Goal: Information Seeking & Learning: Learn about a topic

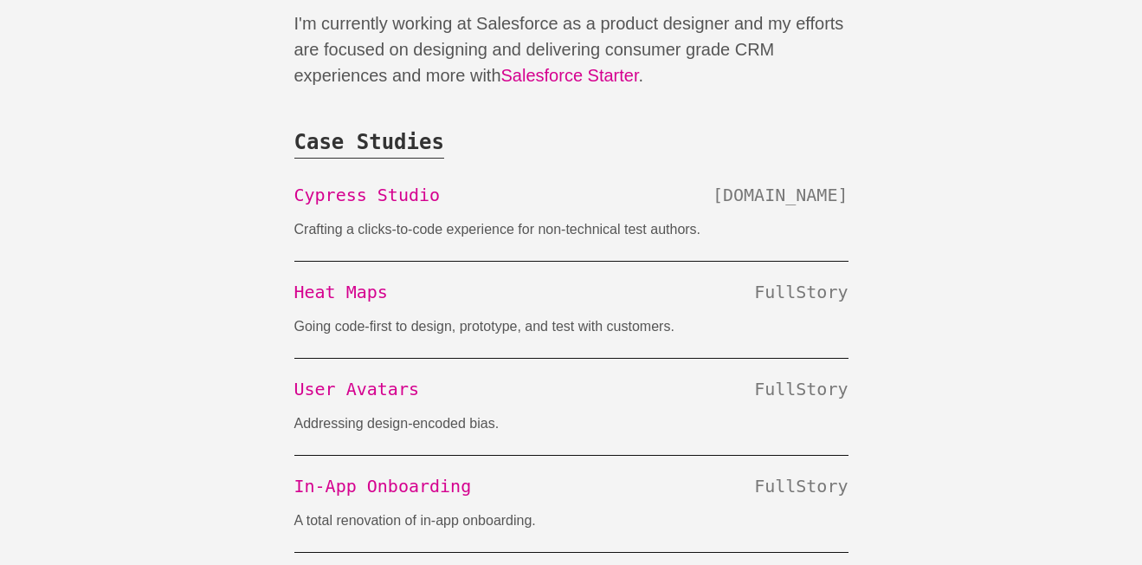
scroll to position [295, 0]
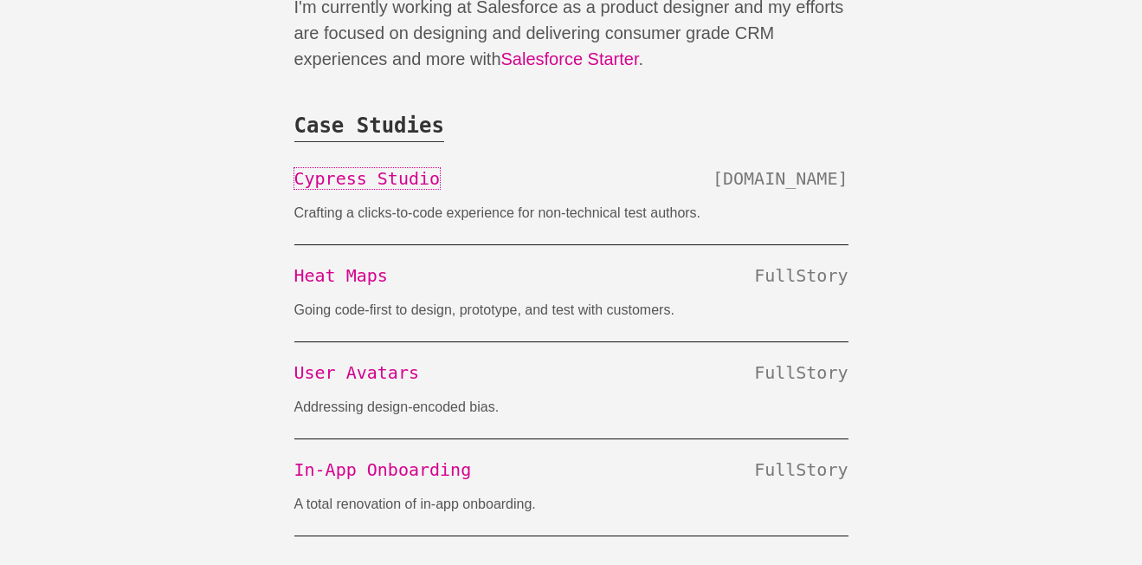
click at [374, 178] on link "Cypress Studio" at bounding box center [367, 178] width 146 height 21
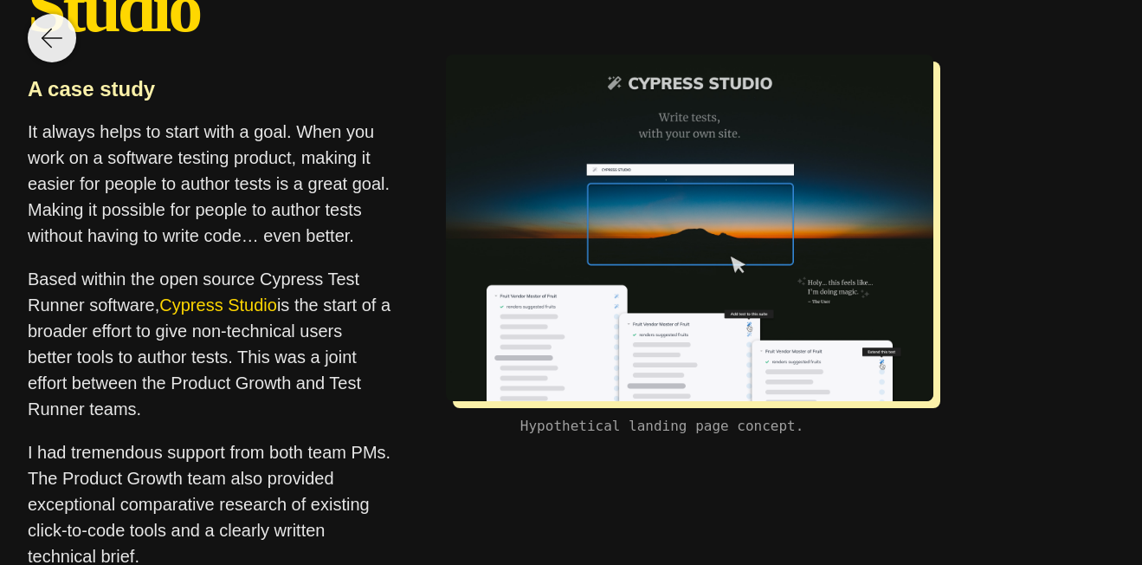
scroll to position [289, 0]
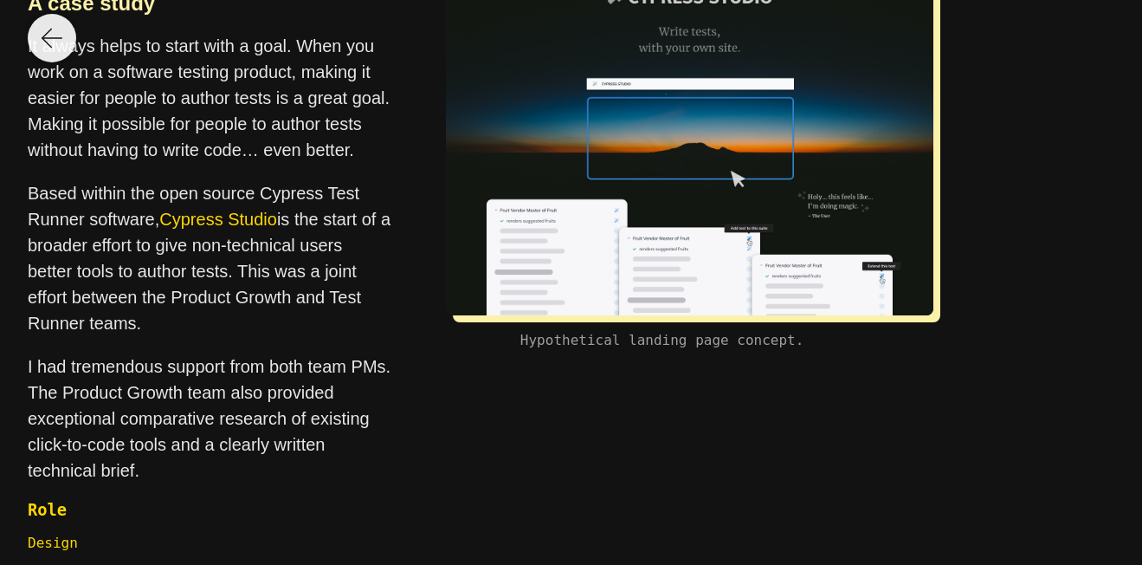
drag, startPoint x: 27, startPoint y: 84, endPoint x: 239, endPoint y: 413, distance: 391.6
click at [239, 413] on div "Cypress Studio A case study It always helps to start with a goal. When you work…" at bounding box center [209, 165] width 363 height 799
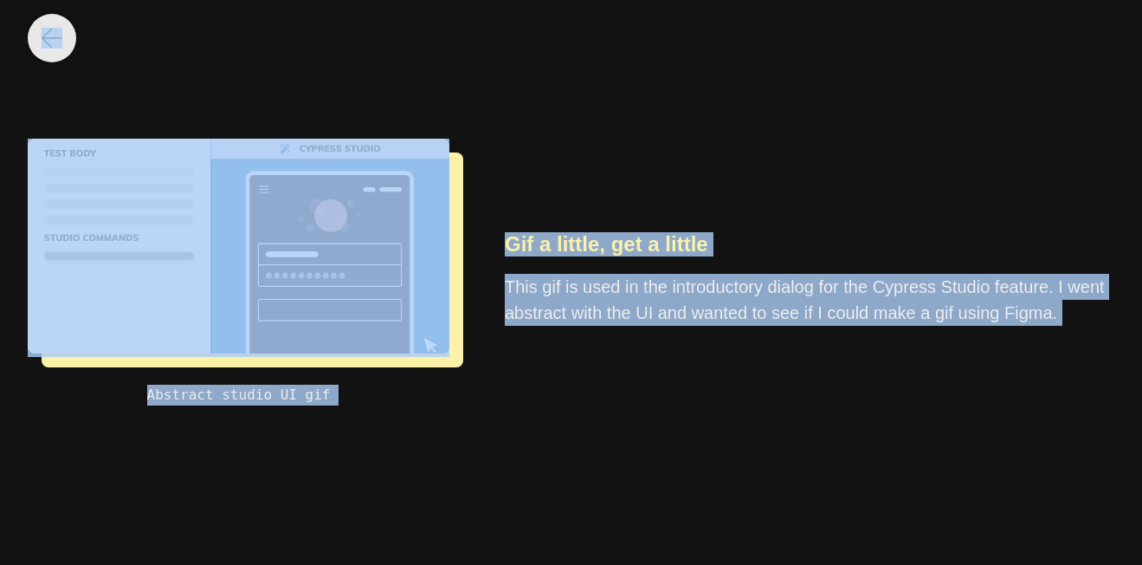
scroll to position [5141, 0]
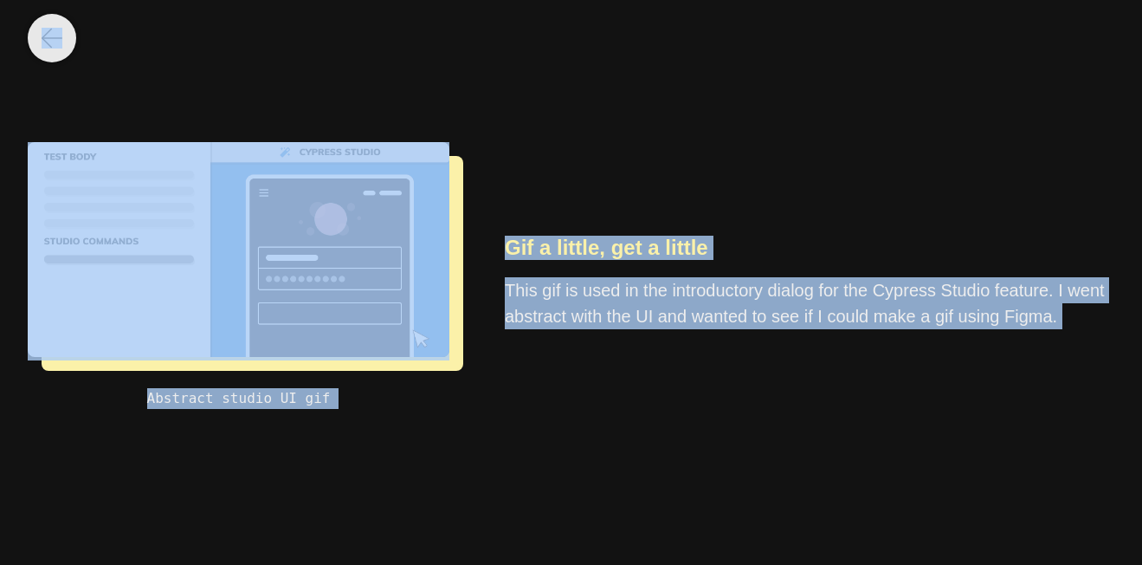
copy body "Cypress Studio A case study It always helps to start with a goal. When you work…"
click at [508, 147] on div "Gif a little, get a little This gif is used in the introductory dialog for the …" at bounding box center [809, 282] width 665 height 565
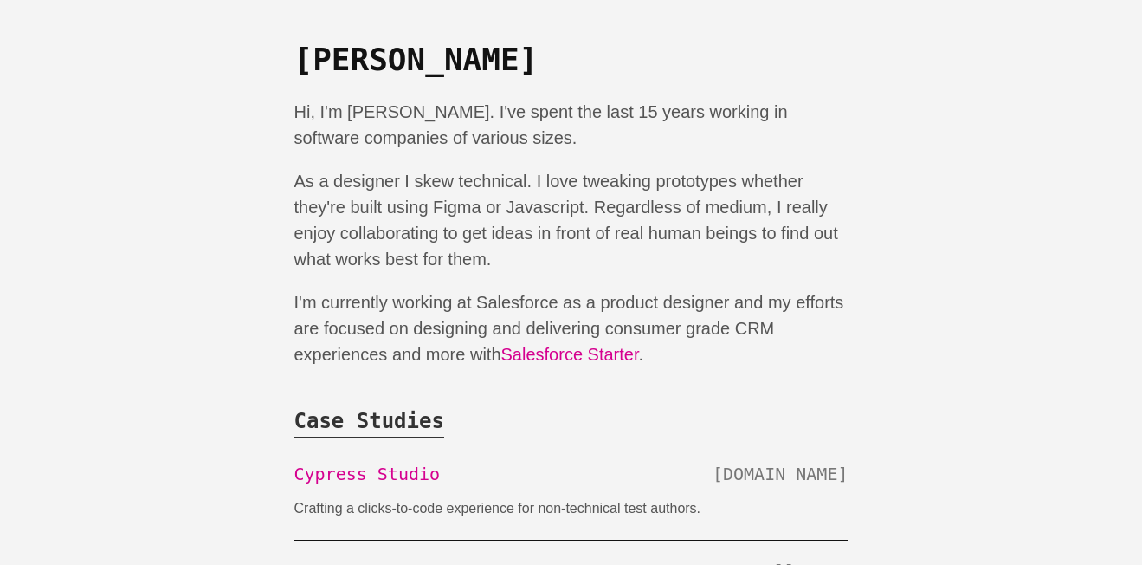
scroll to position [295, 0]
